Goal: Transaction & Acquisition: Obtain resource

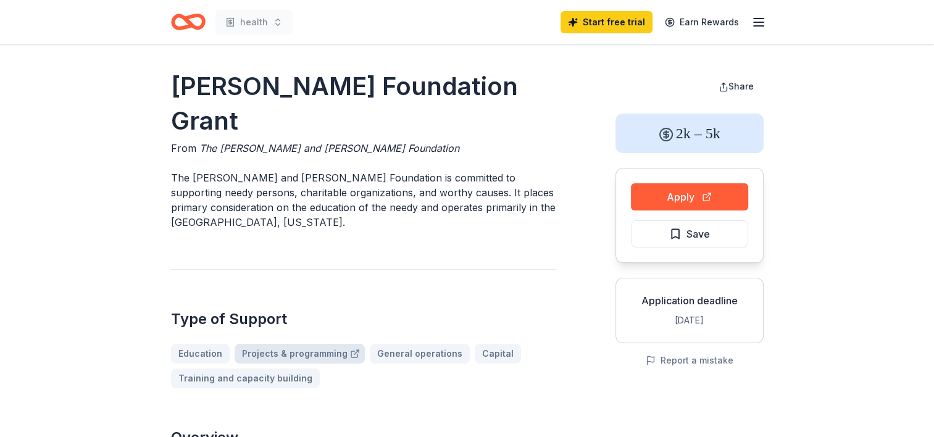
click at [297, 344] on link "Projects & programming" at bounding box center [300, 354] width 130 height 20
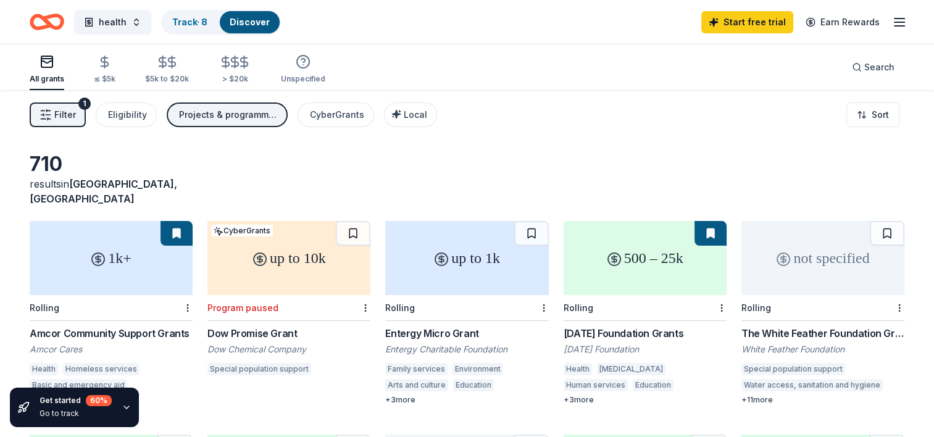
scroll to position [62, 0]
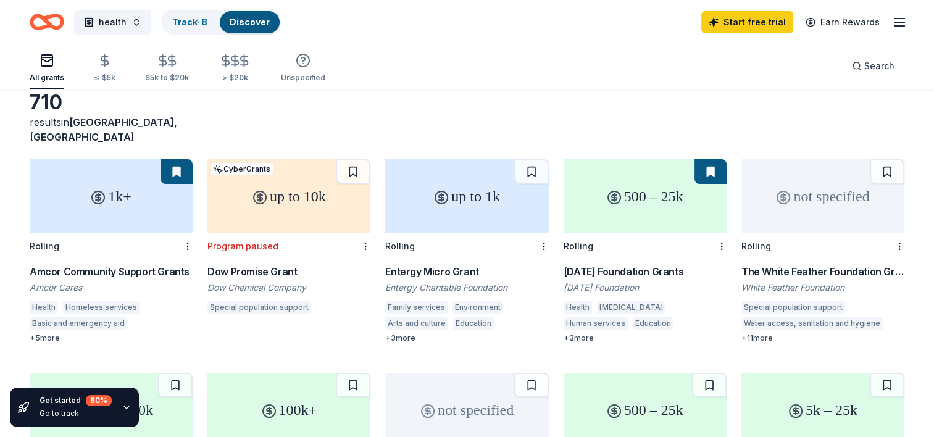
click at [637, 188] on div "500 – 25k" at bounding box center [645, 196] width 163 height 74
click at [715, 159] on button at bounding box center [711, 171] width 32 height 25
click at [708, 159] on button at bounding box center [711, 171] width 32 height 25
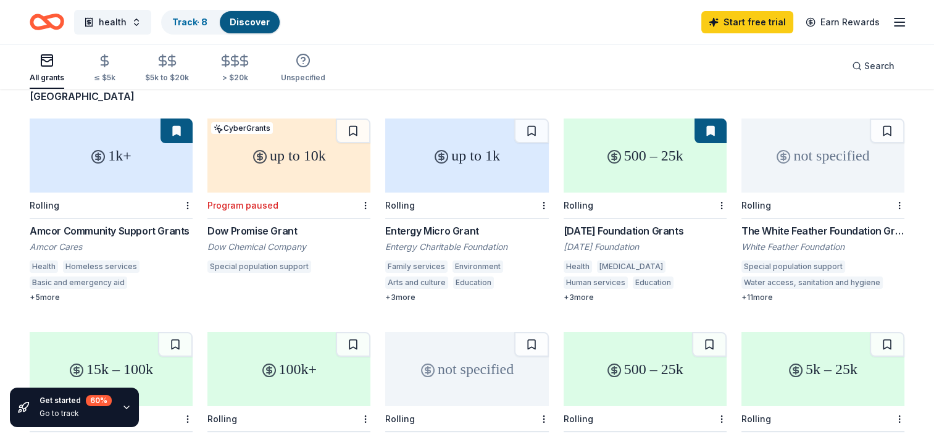
scroll to position [123, 0]
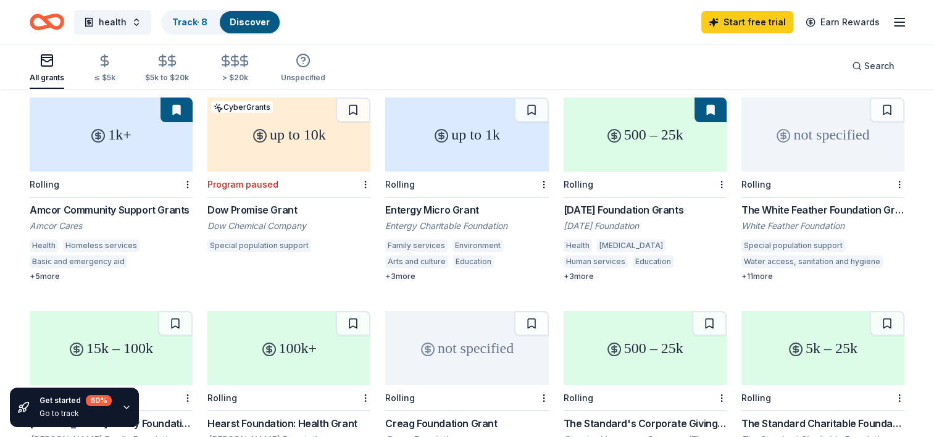
click at [819, 136] on div "not specified" at bounding box center [822, 135] width 163 height 74
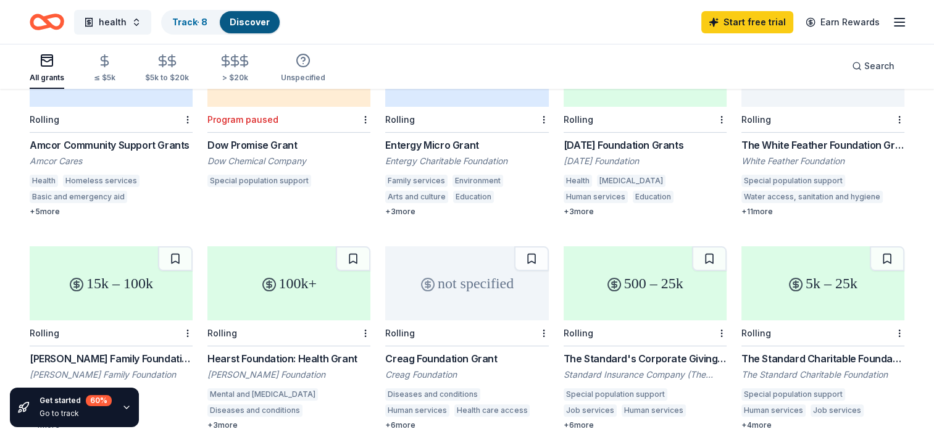
scroll to position [265, 0]
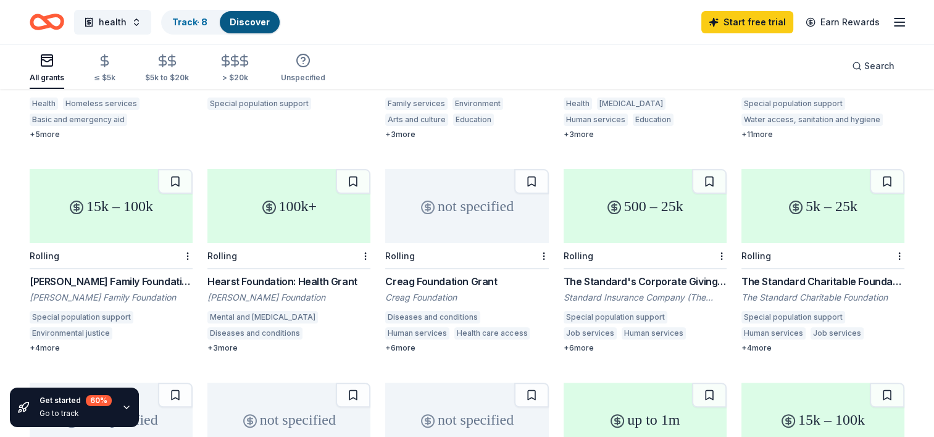
click at [286, 198] on div "100k+" at bounding box center [288, 206] width 163 height 74
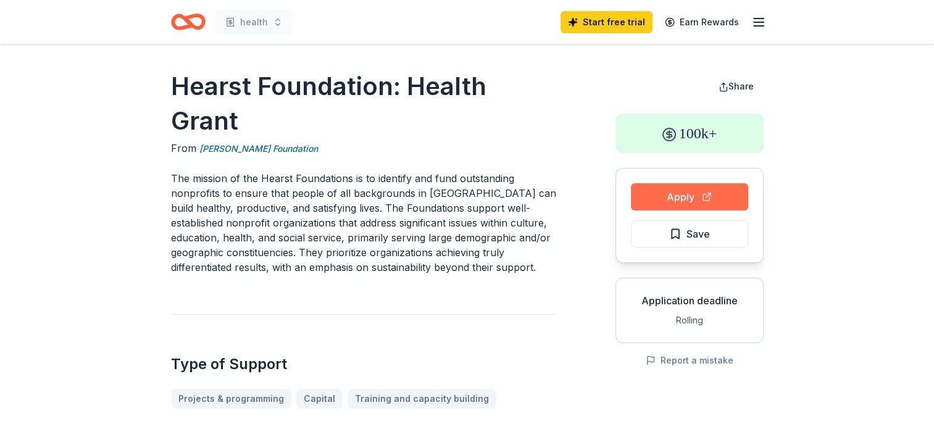
click at [685, 199] on button "Apply" at bounding box center [689, 196] width 117 height 27
click at [682, 197] on button "Apply" at bounding box center [689, 196] width 117 height 27
